Goal: Find specific page/section: Find specific page/section

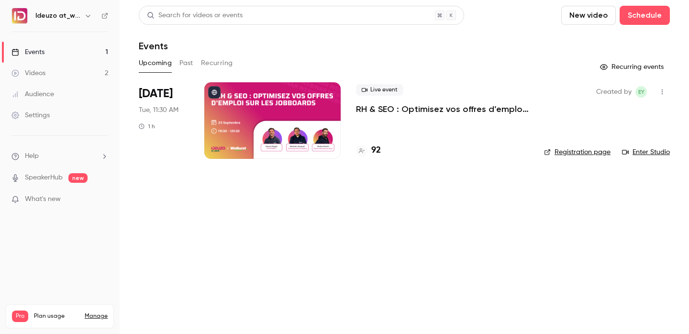
click at [382, 153] on div "92" at bounding box center [442, 150] width 173 height 13
click at [379, 152] on h4 "92" at bounding box center [377, 150] width 10 height 13
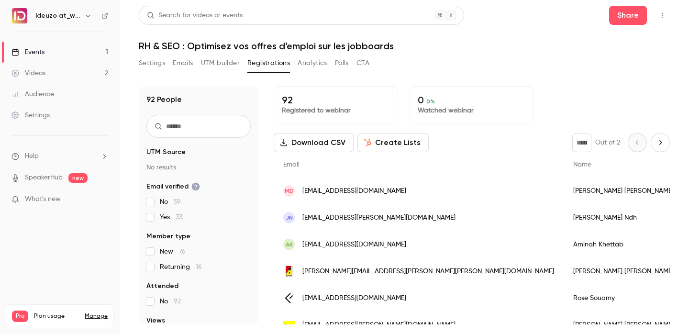
click at [100, 49] on link "Events 1" at bounding box center [60, 52] width 120 height 21
